Goal: Task Accomplishment & Management: Use online tool/utility

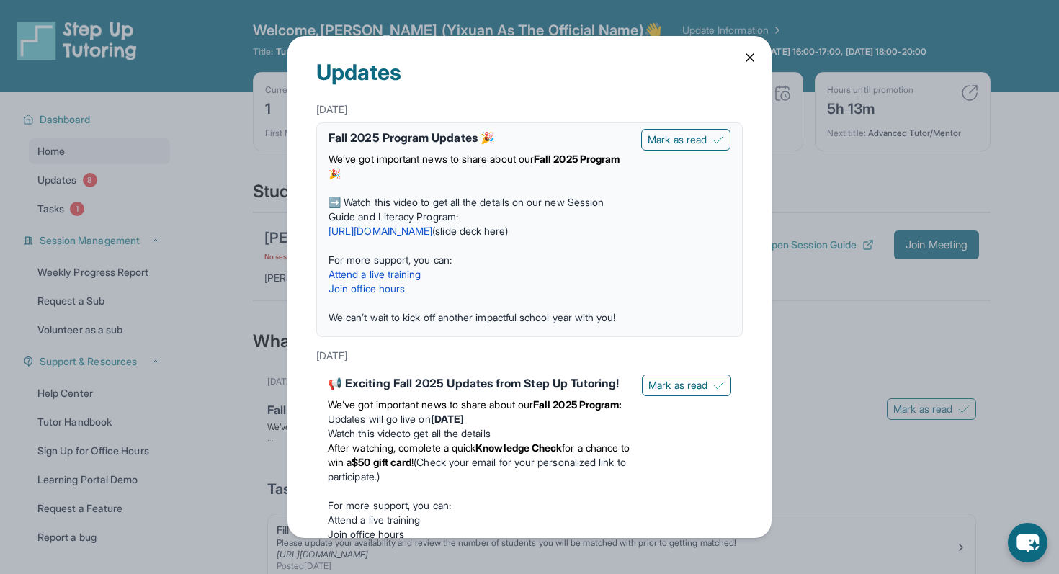
scroll to position [112, 0]
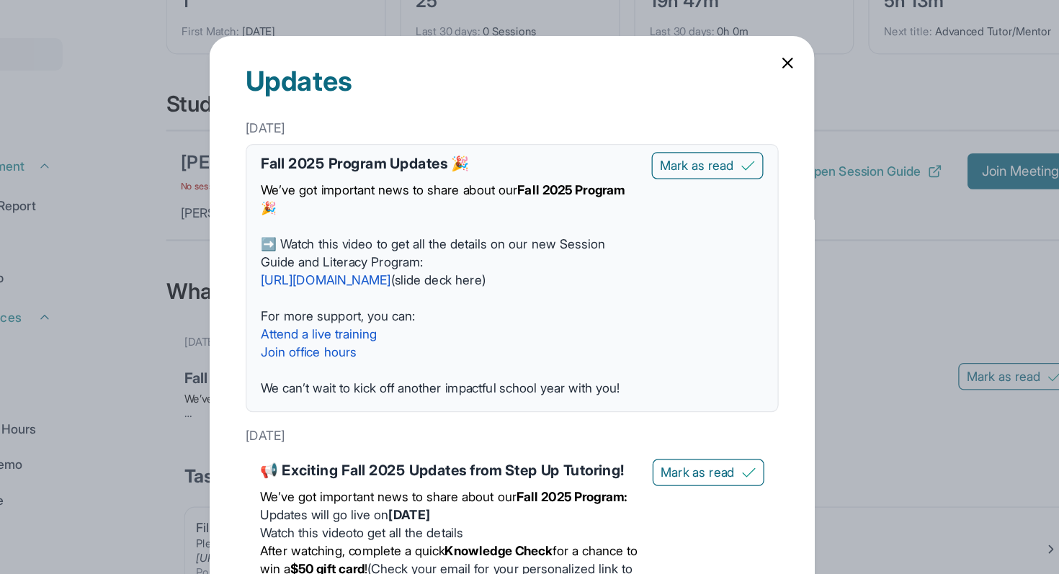
click at [749, 54] on icon at bounding box center [750, 57] width 14 height 14
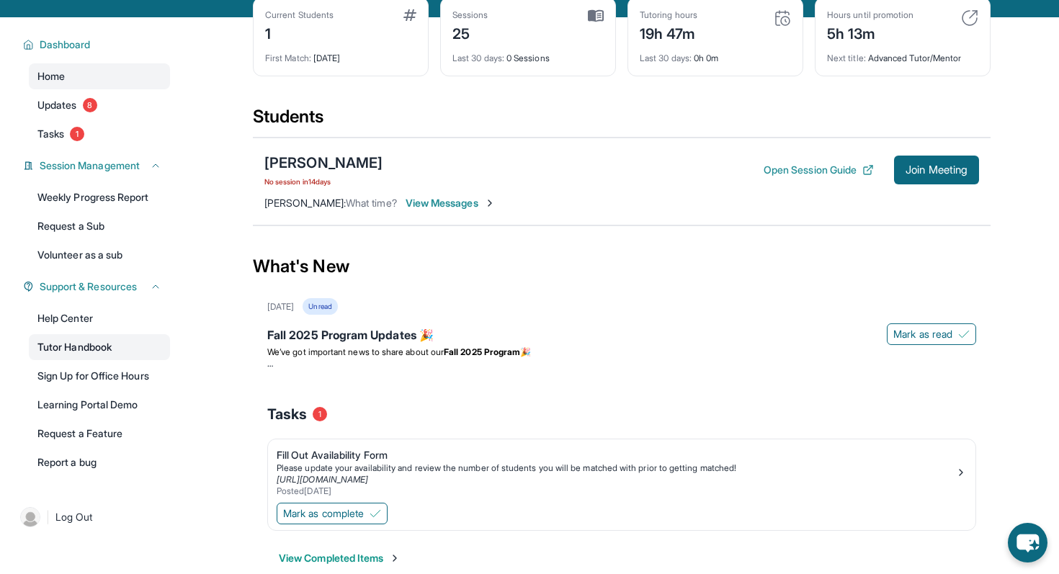
scroll to position [0, 0]
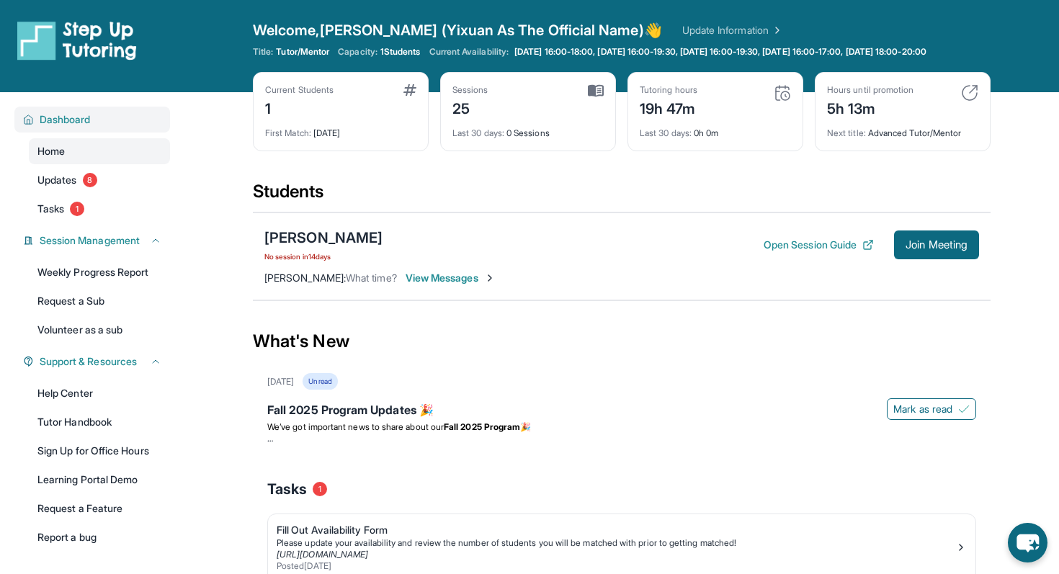
click at [106, 127] on button "Dashboard" at bounding box center [98, 119] width 128 height 14
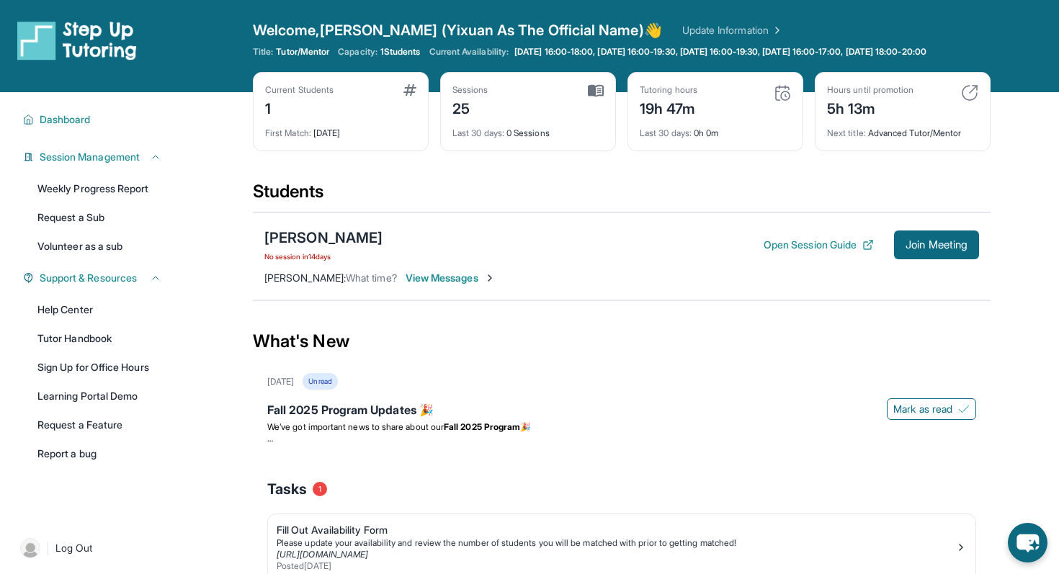
click at [101, 153] on div "Dashboard Home Updates 8 Tasks 1 Session Management Weekly Progress Report Requ…" at bounding box center [92, 305] width 184 height 426
click at [104, 127] on button "Dashboard" at bounding box center [98, 119] width 128 height 14
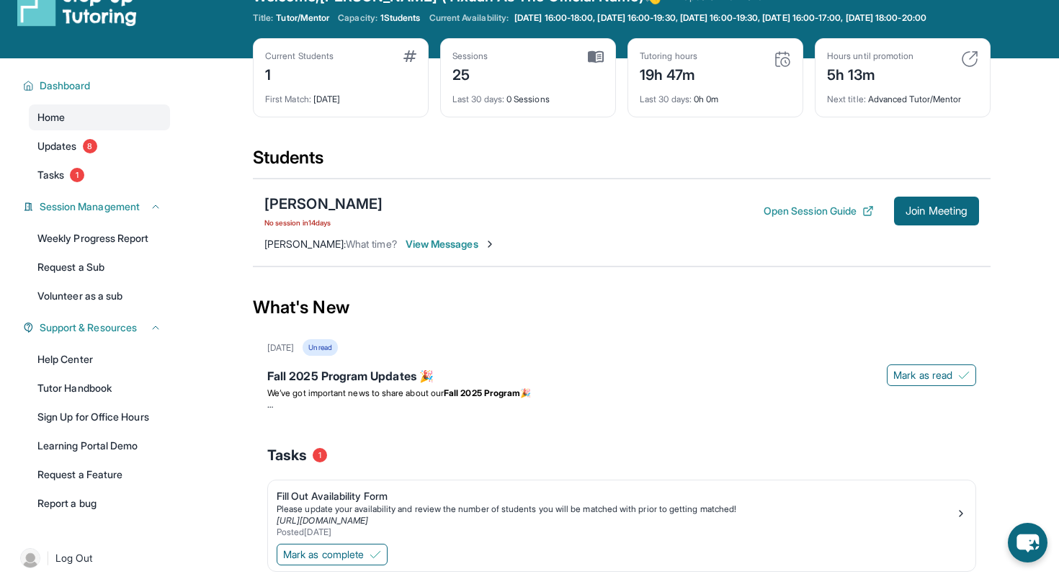
scroll to position [42, 0]
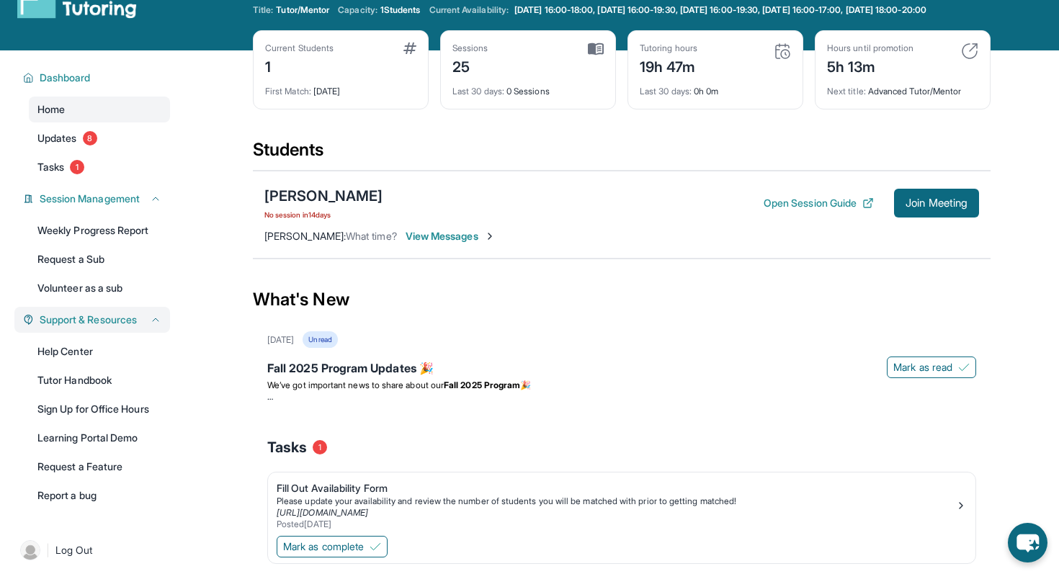
click at [115, 327] on span "Support & Resources" at bounding box center [88, 320] width 97 height 14
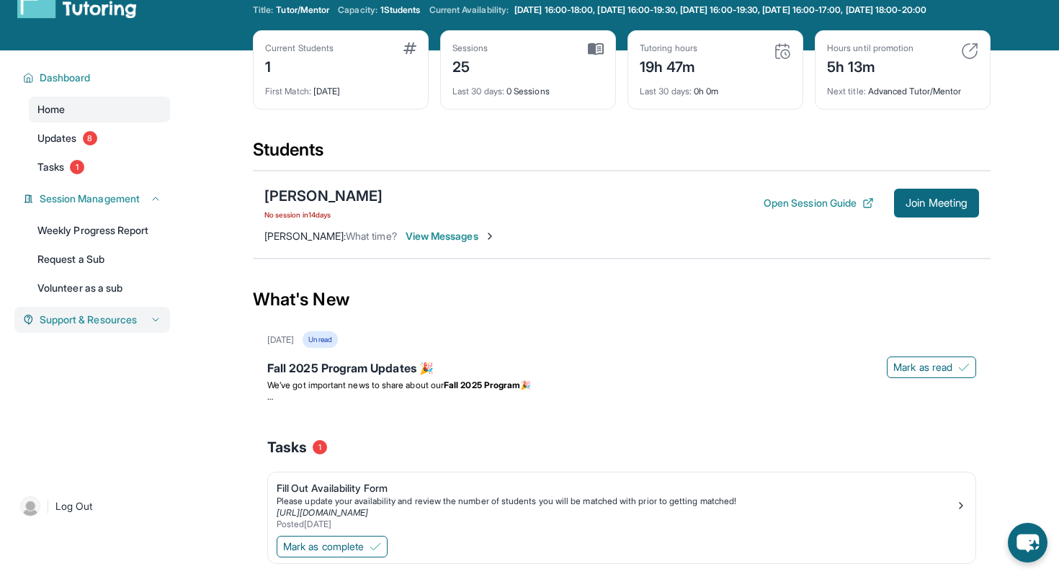
click at [115, 327] on span "Support & Resources" at bounding box center [88, 320] width 97 height 14
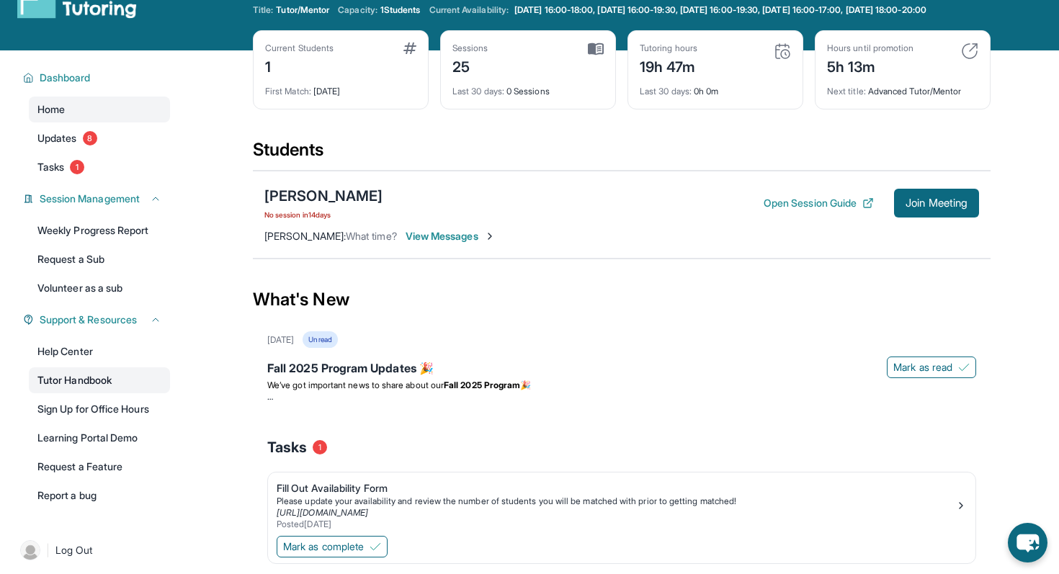
click at [95, 388] on link "Tutor Handbook" at bounding box center [99, 380] width 141 height 26
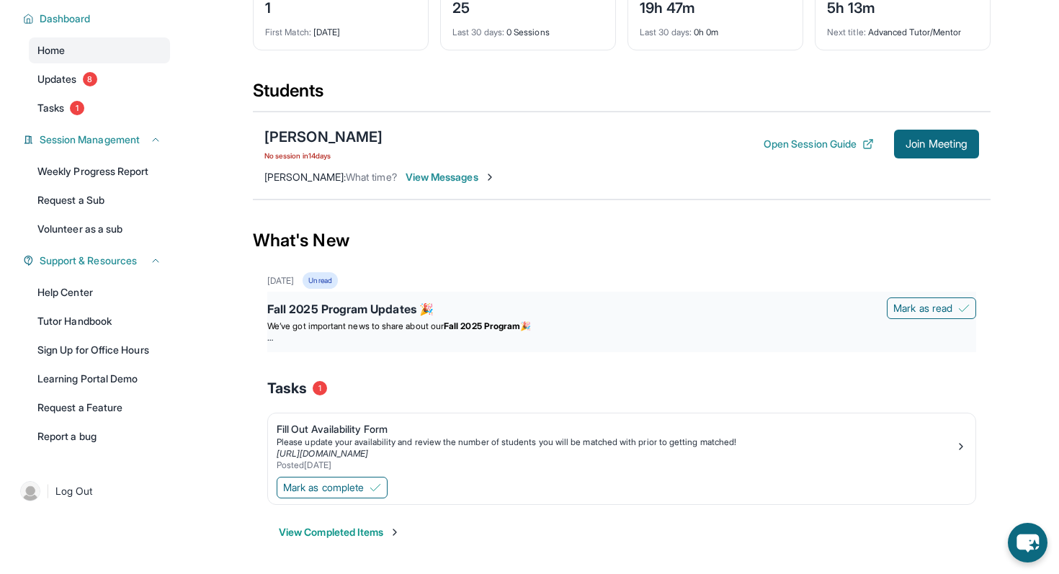
scroll to position [0, 0]
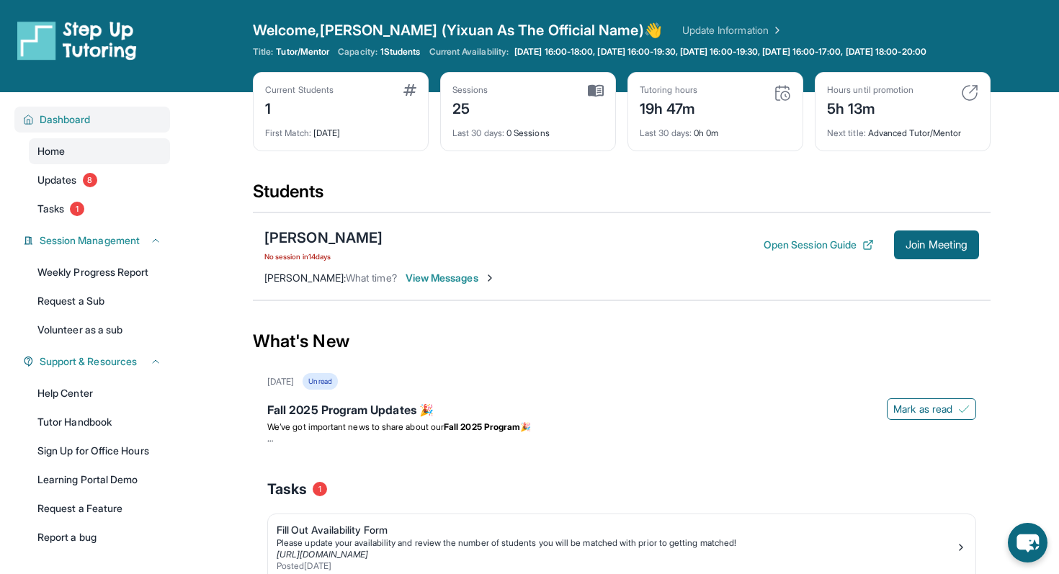
click at [92, 127] on button "Dashboard" at bounding box center [98, 119] width 128 height 14
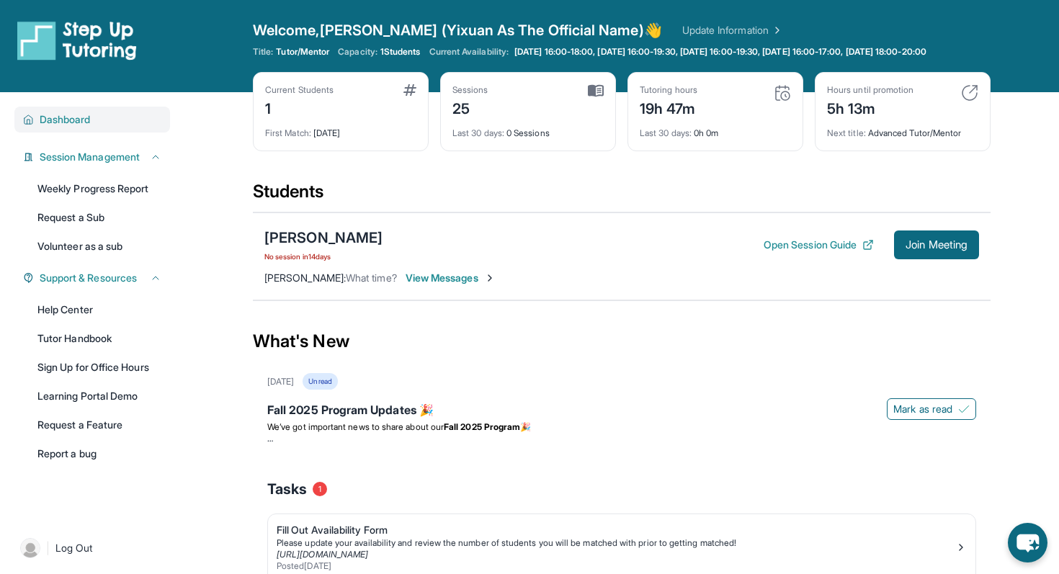
click at [92, 127] on button "Dashboard" at bounding box center [98, 119] width 128 height 14
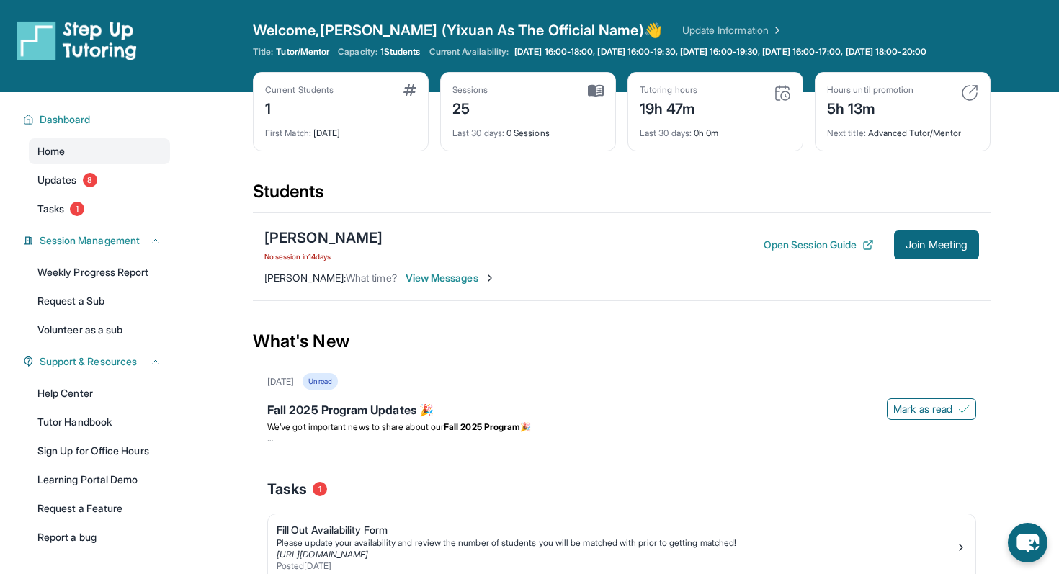
scroll to position [112, 0]
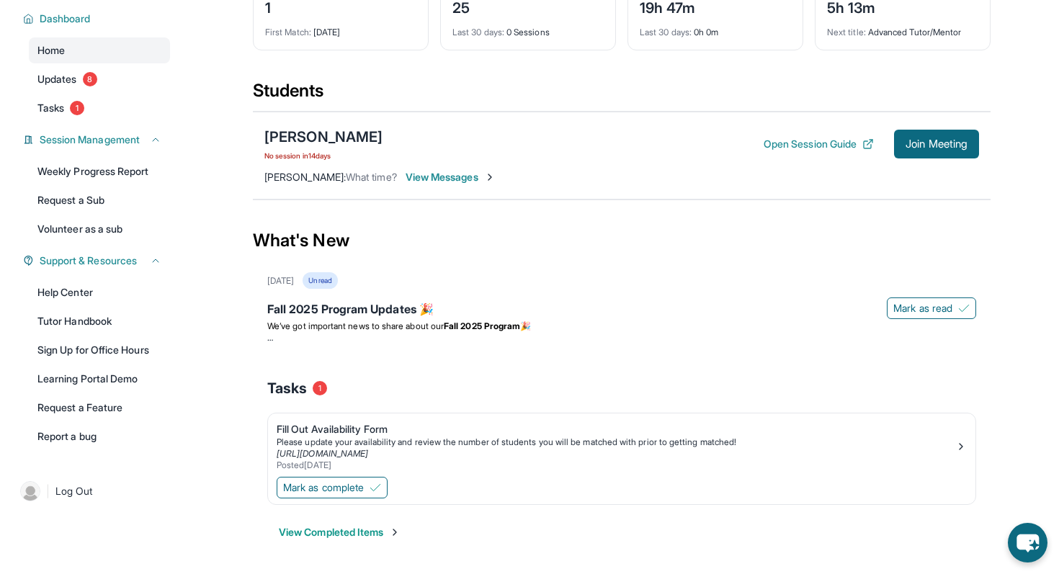
click at [363, 534] on button "View Completed Items" at bounding box center [340, 532] width 122 height 14
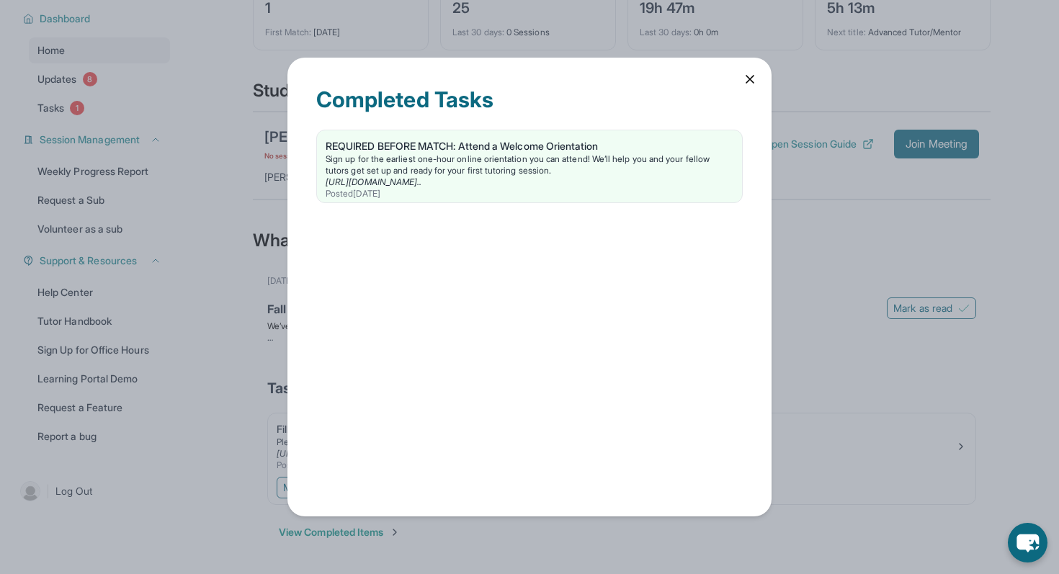
click at [745, 74] on icon at bounding box center [750, 79] width 14 height 14
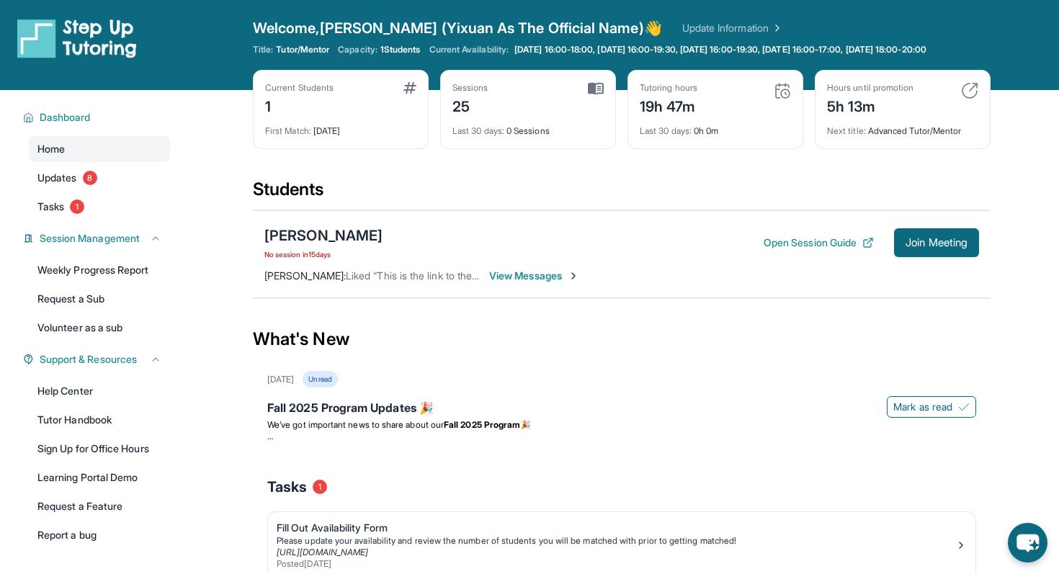
scroll to position [0, 0]
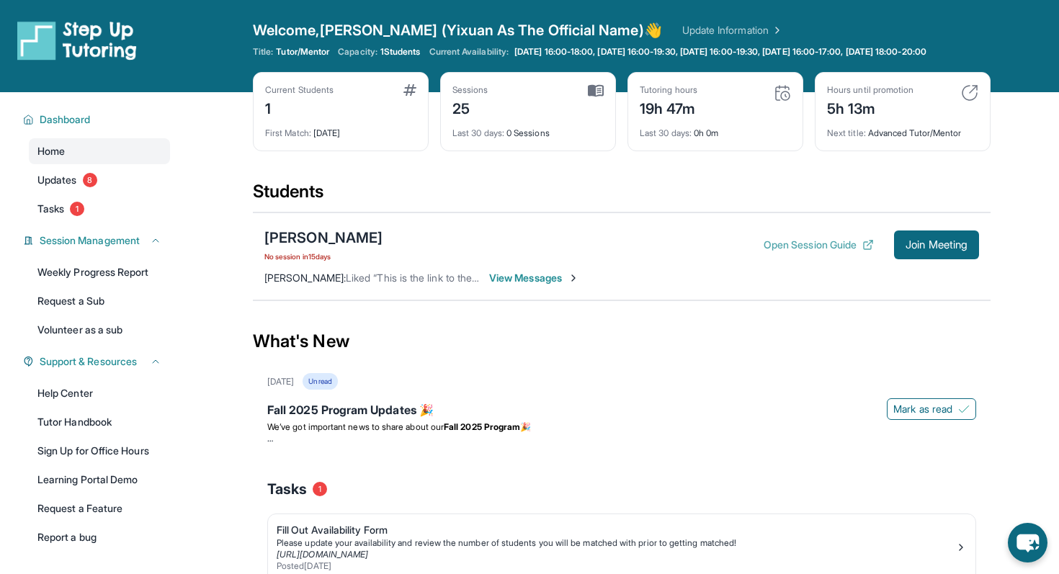
click at [780, 252] on button "Open Session Guide" at bounding box center [819, 245] width 110 height 14
click at [347, 246] on div "[PERSON_NAME]" at bounding box center [323, 238] width 118 height 20
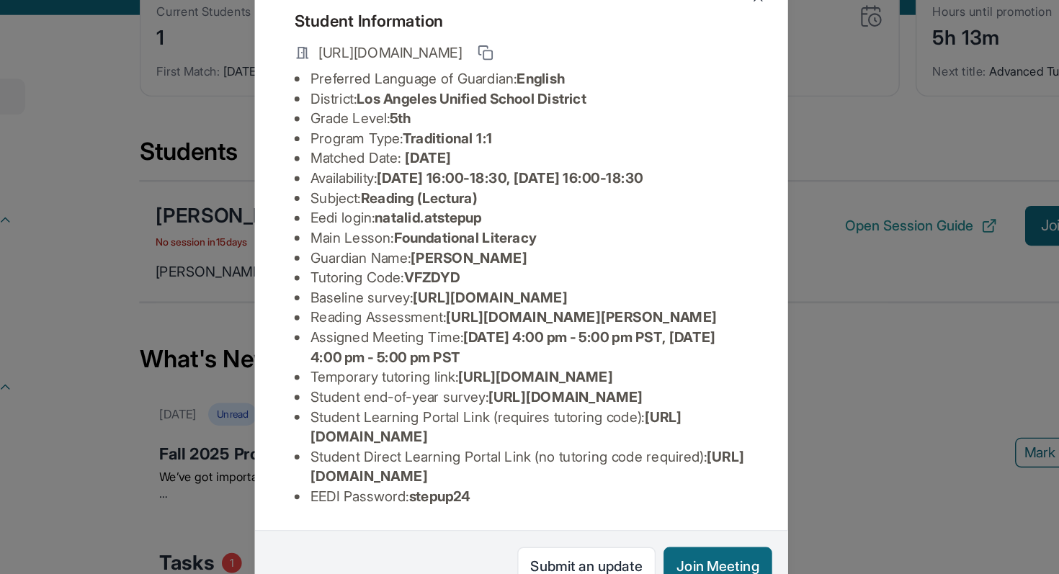
scroll to position [87, 0]
drag, startPoint x: 374, startPoint y: 281, endPoint x: 583, endPoint y: 305, distance: 210.4
click at [584, 305] on ul "Preferred Language of Guardian: English District: Los Angeles Unified School Di…" at bounding box center [529, 289] width 329 height 317
click at [563, 290] on span "https://airtable.com/apprlfn8WjpjBUn2G/shrK0QR6AaNyG5psY?prefill_Type%20of%20Fo…" at bounding box center [507, 296] width 112 height 12
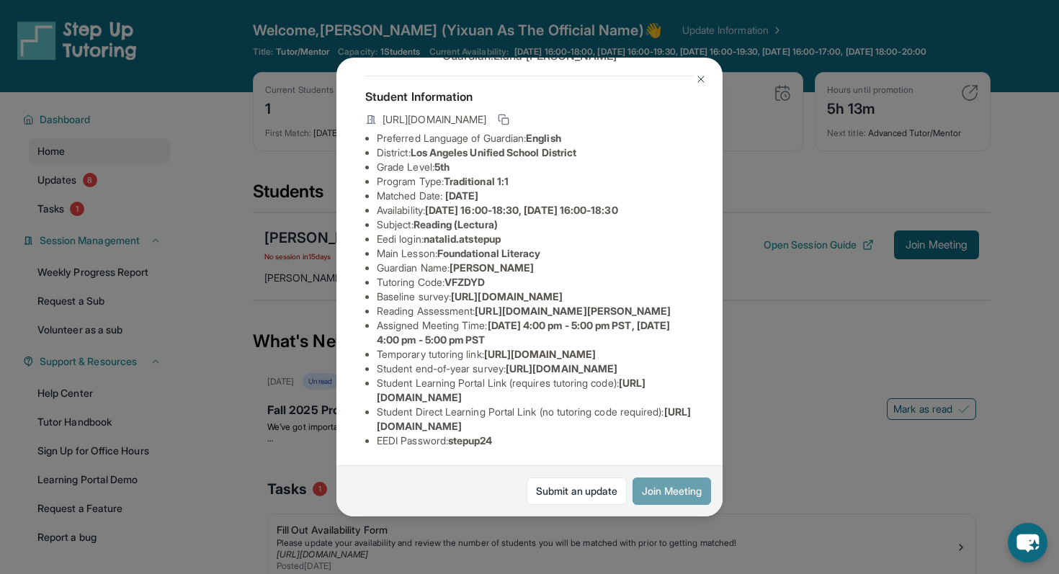
click at [671, 496] on button "Join Meeting" at bounding box center [672, 491] width 79 height 27
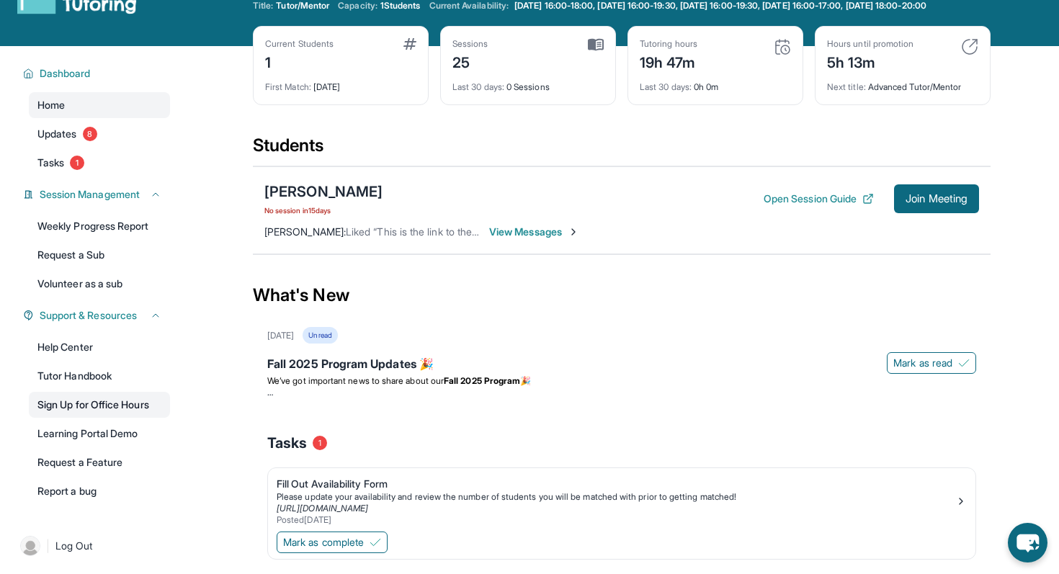
scroll to position [48, 0]
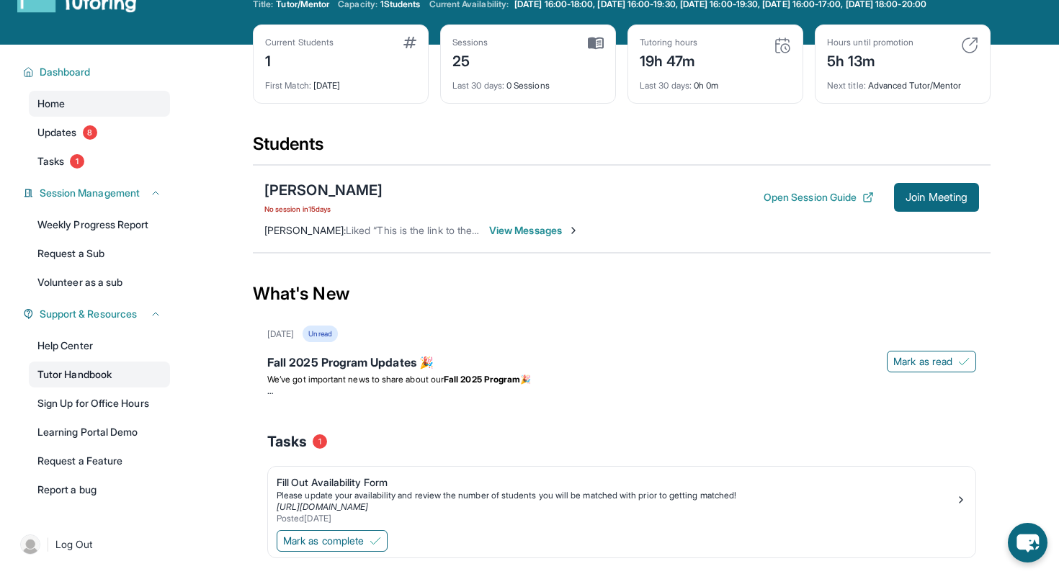
click at [107, 378] on link "Tutor Handbook" at bounding box center [99, 375] width 141 height 26
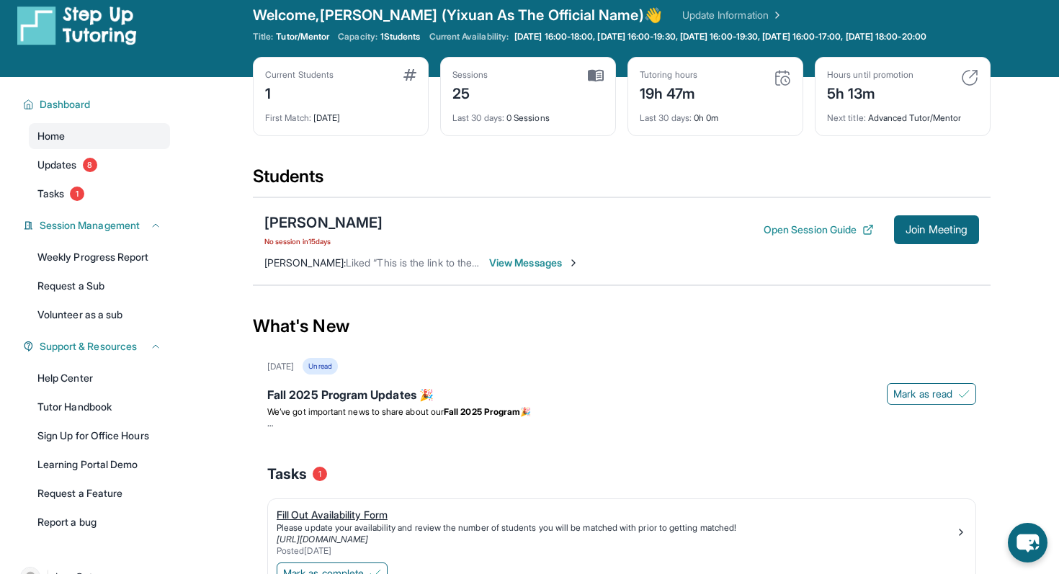
scroll to position [0, 0]
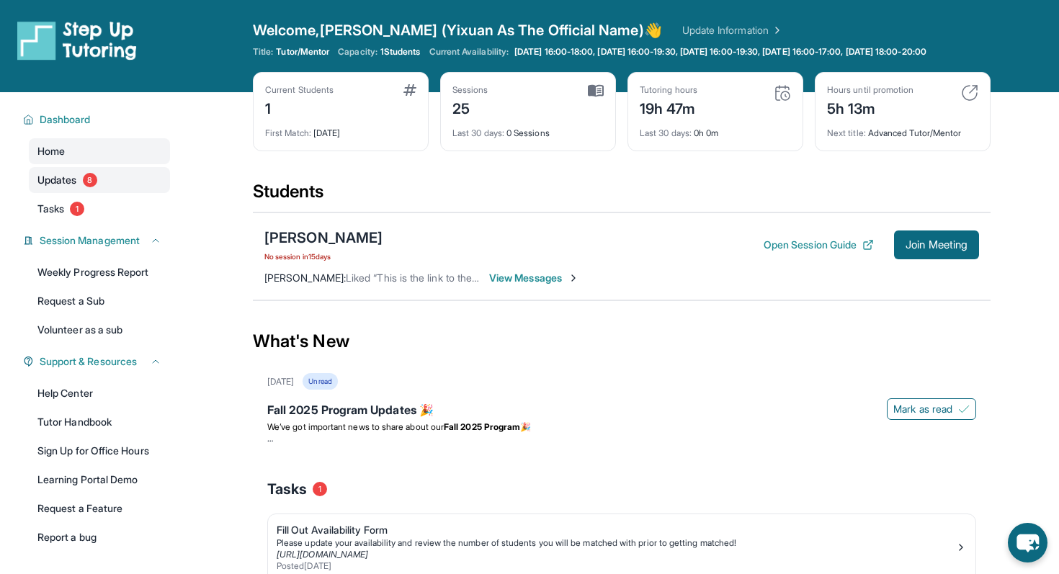
click at [112, 186] on link "Updates 8" at bounding box center [99, 180] width 141 height 26
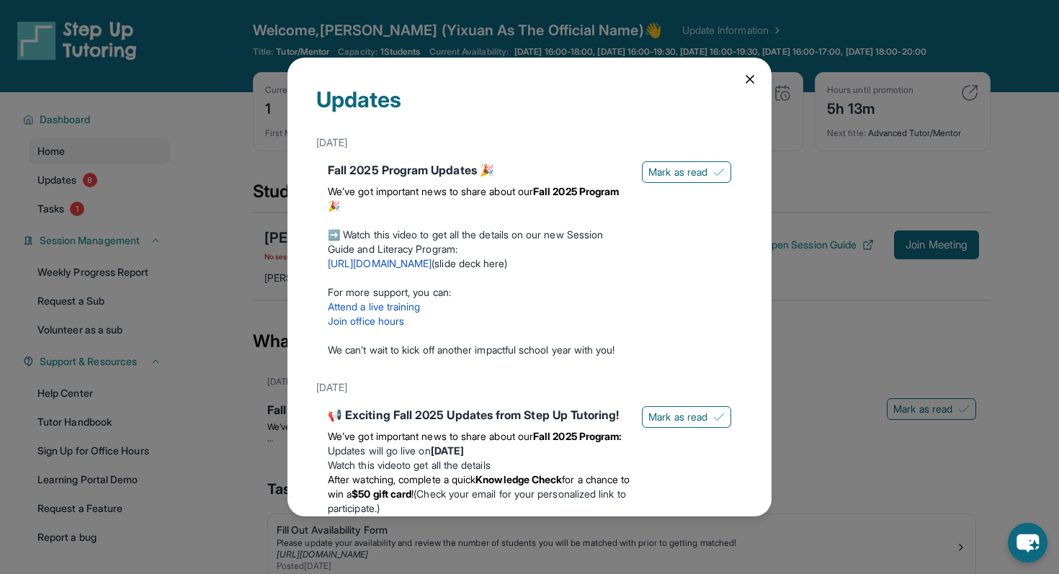
click at [749, 77] on icon at bounding box center [749, 79] width 7 height 7
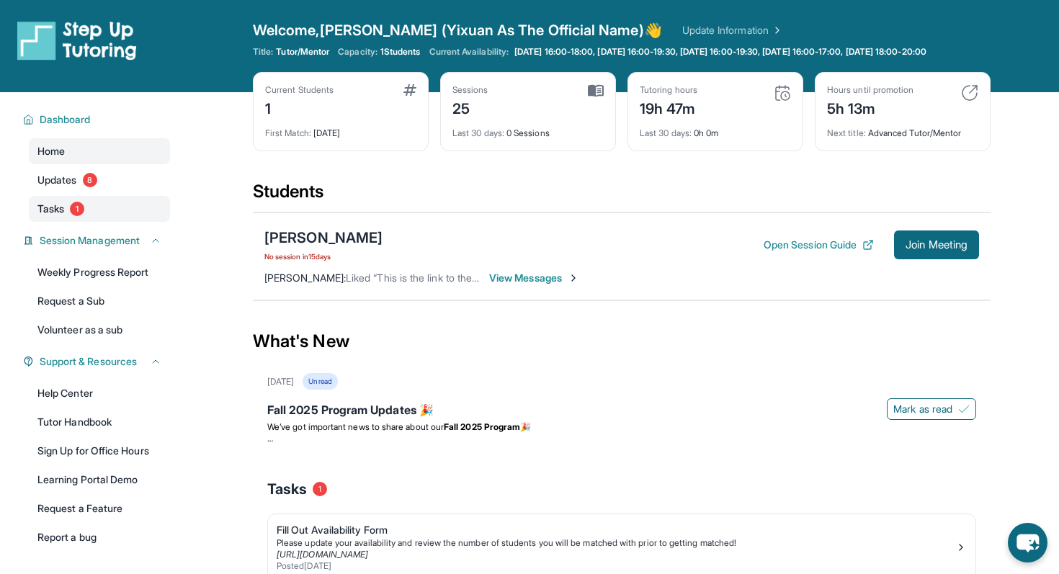
click at [128, 218] on link "Tasks 1" at bounding box center [99, 209] width 141 height 26
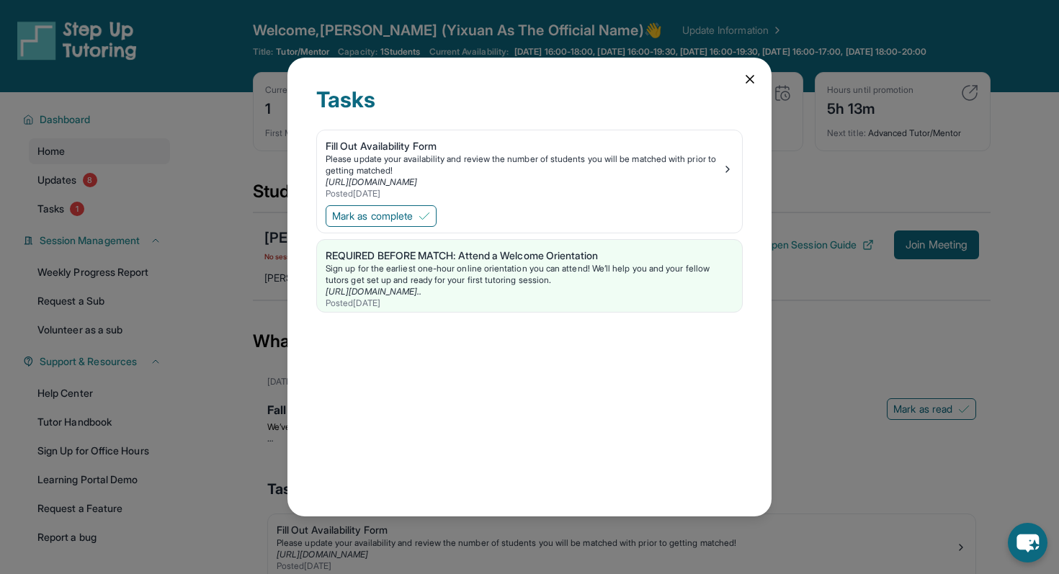
click at [750, 81] on icon at bounding box center [750, 79] width 14 height 14
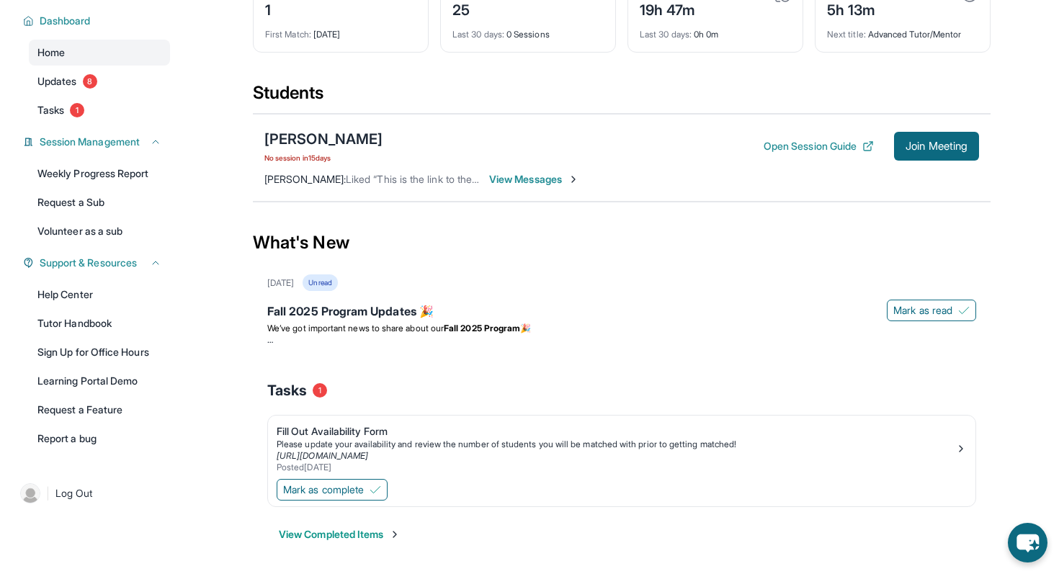
scroll to position [83, 0]
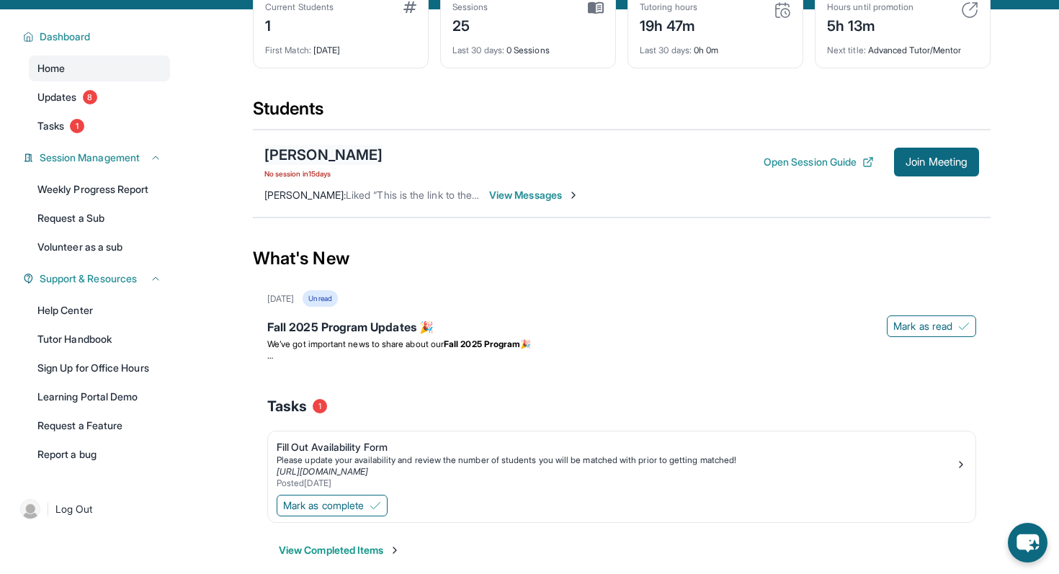
click at [332, 165] on div "[PERSON_NAME]" at bounding box center [323, 155] width 118 height 20
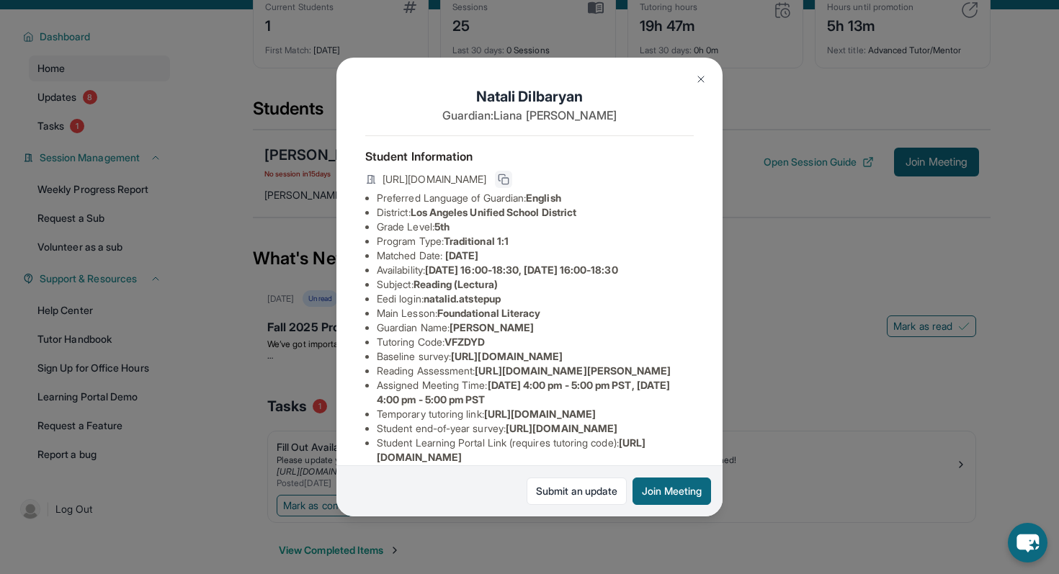
click at [509, 181] on icon at bounding box center [504, 180] width 12 height 12
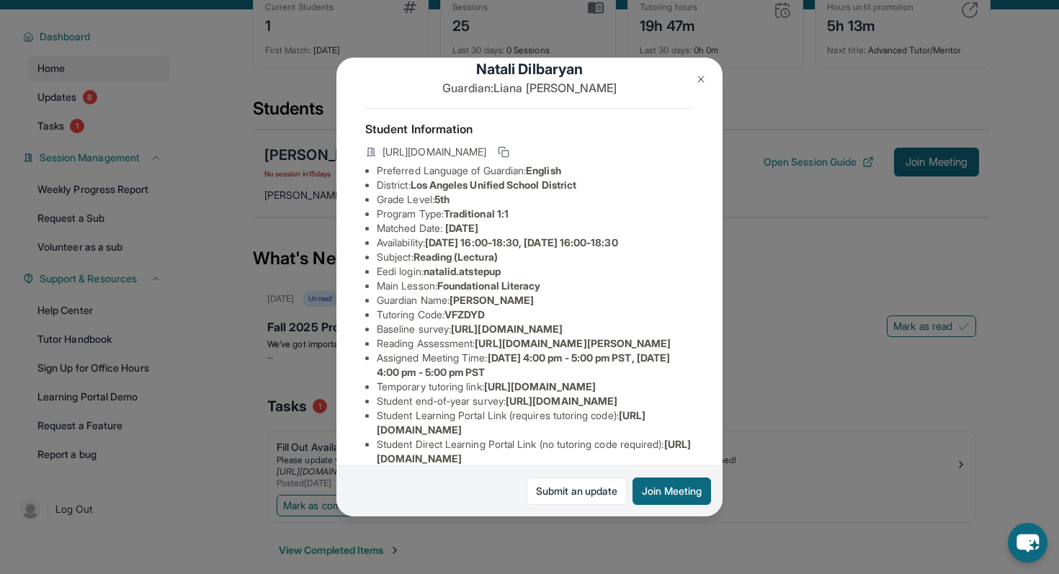
scroll to position [27, 512]
drag, startPoint x: 378, startPoint y: 343, endPoint x: 749, endPoint y: 398, distance: 375.2
click at [749, 398] on div "Natali Dilbaryan Guardian: Liana Harutyunyan Student Information https://studen…" at bounding box center [529, 287] width 1059 height 574
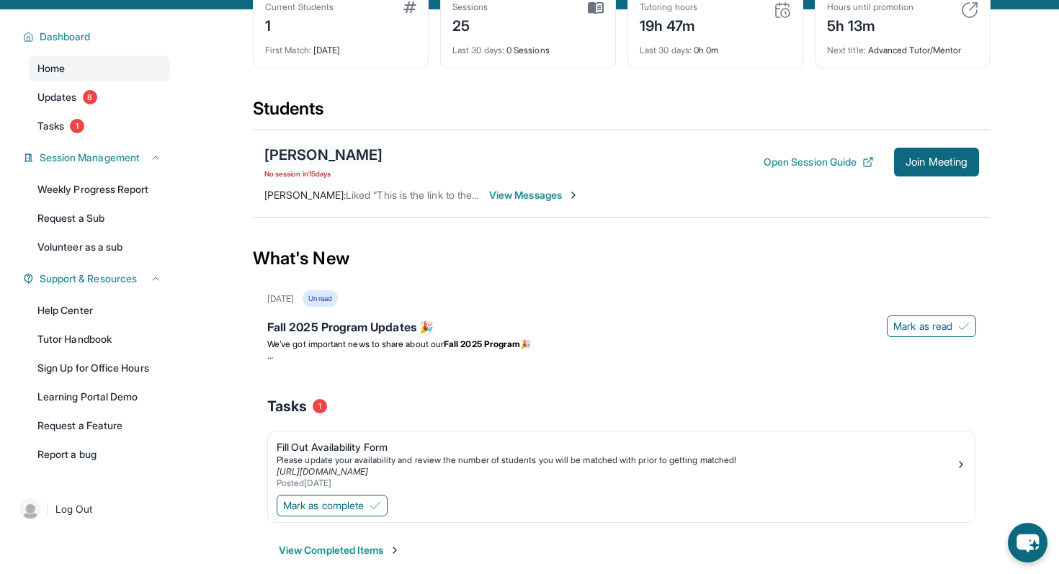
click at [363, 165] on div "[PERSON_NAME]" at bounding box center [323, 155] width 118 height 20
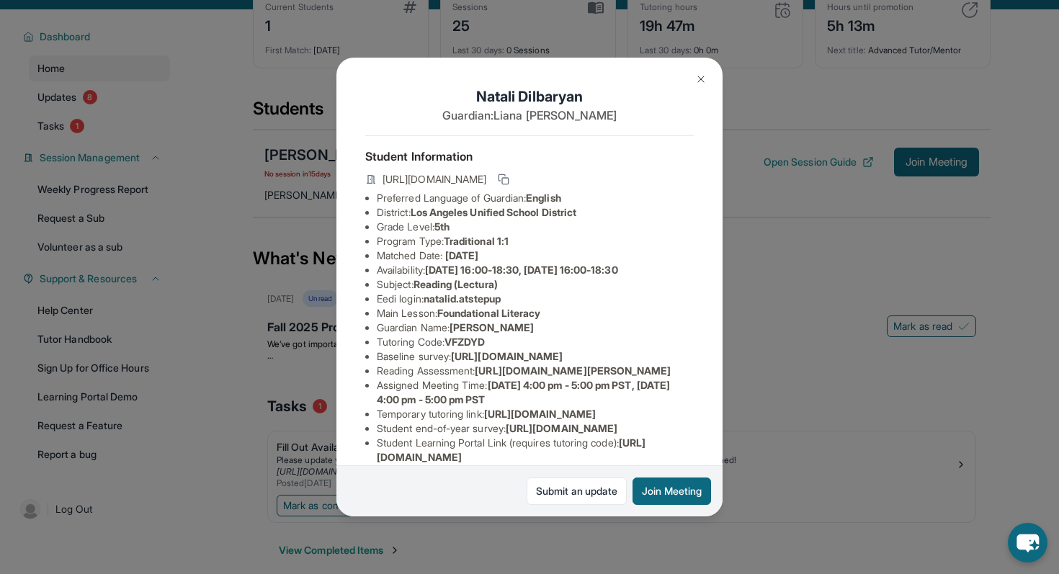
scroll to position [0, 512]
drag, startPoint x: 362, startPoint y: 370, endPoint x: 649, endPoint y: 399, distance: 288.9
click at [649, 399] on div "Natali Dilbaryan Guardian: Liana Harutyunyan Student Information https://studen…" at bounding box center [529, 288] width 386 height 460
copy span "https://airtable.com/apprlfn8WjpjBUn2G/shrK0QR6AaNyG5psY?prefill_Type%20of%20Fo…"
click at [755, 352] on div "Natali Dilbaryan Guardian: Liana Harutyunyan Student Information https://studen…" at bounding box center [529, 287] width 1059 height 574
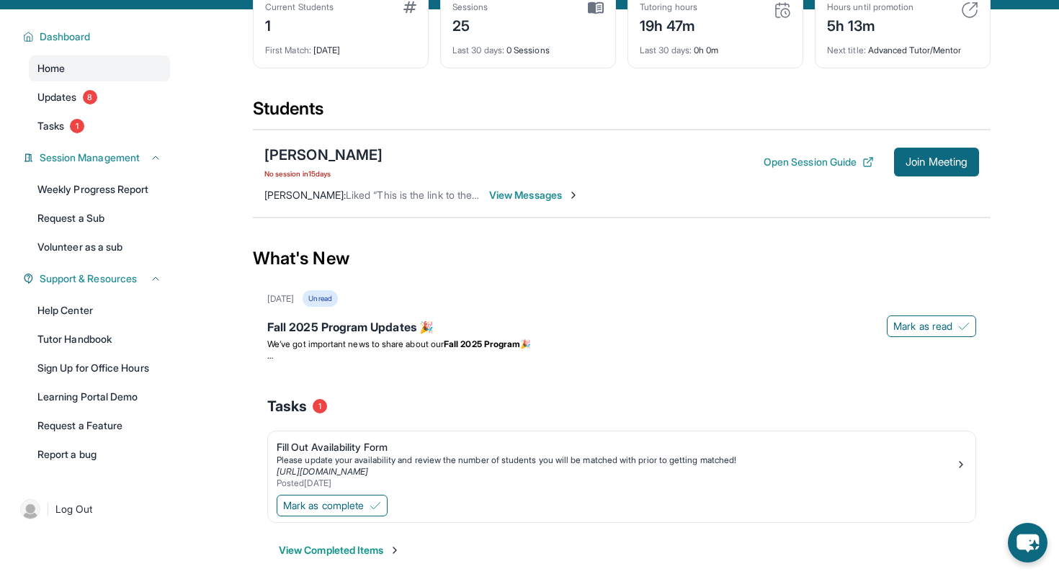
scroll to position [0, 0]
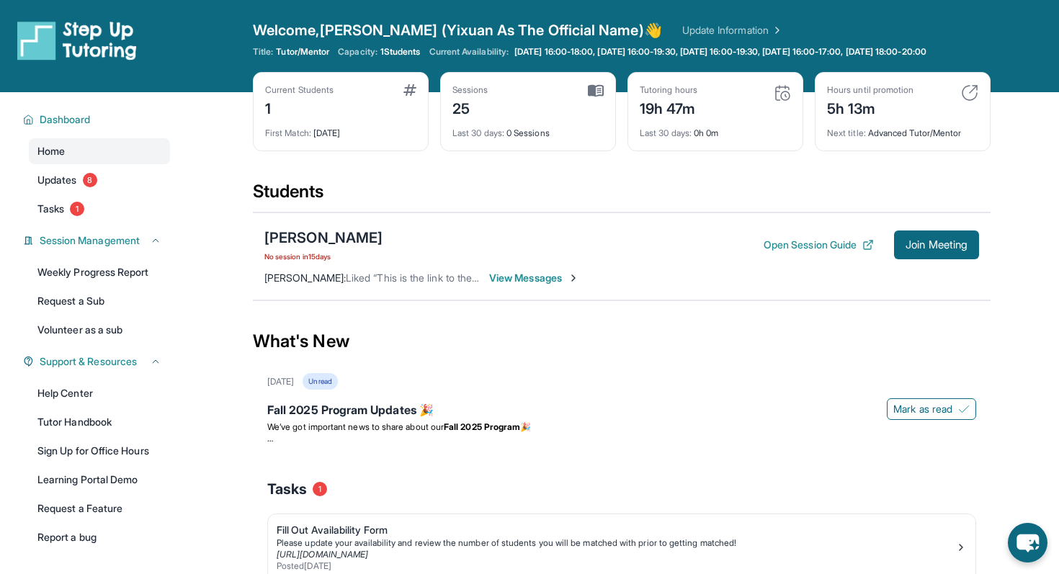
click at [736, 300] on div "[PERSON_NAME] No session [DATE] Open Session Guide Join Meeting [PERSON_NAME] :…" at bounding box center [622, 257] width 738 height 88
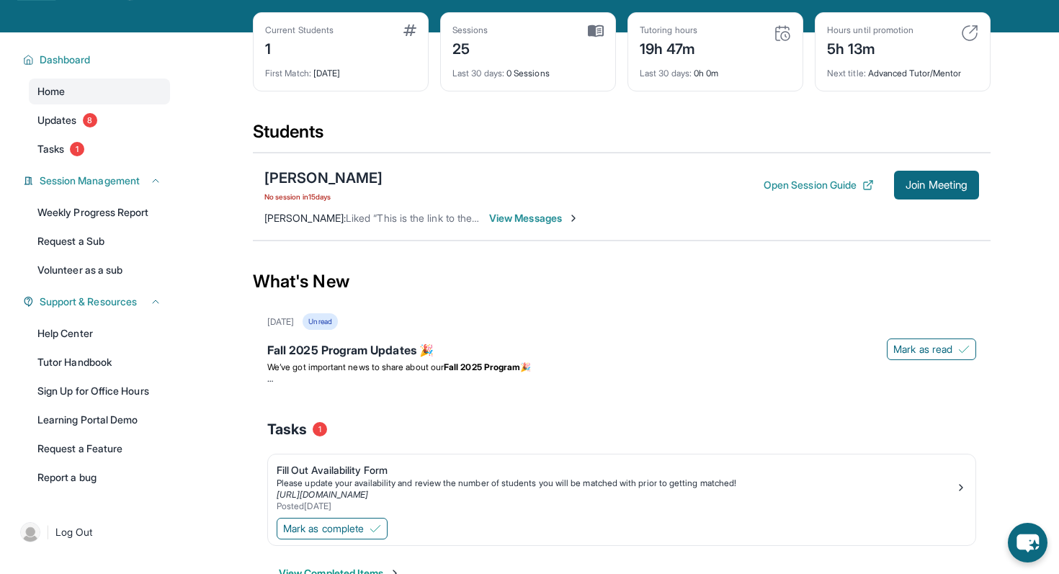
scroll to position [112, 0]
